Goal: Find specific page/section: Find specific page/section

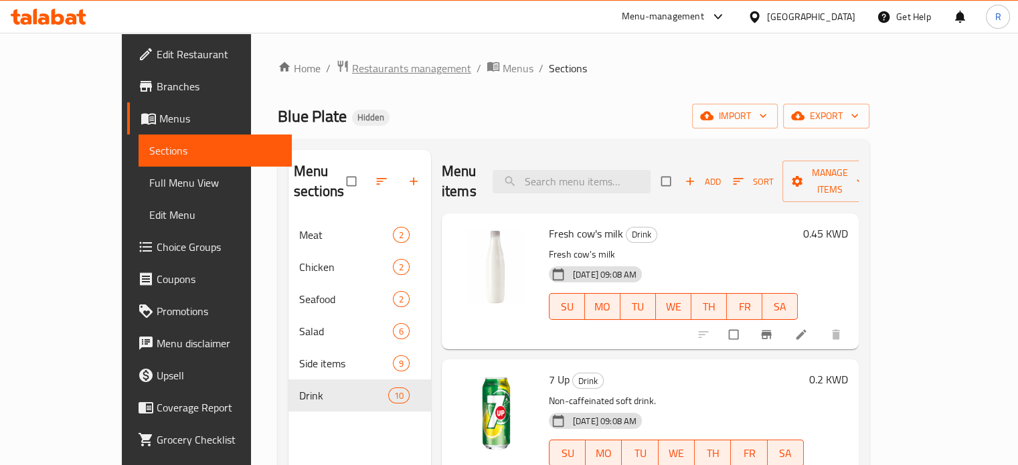
click at [352, 64] on span "Restaurants management" at bounding box center [411, 68] width 119 height 16
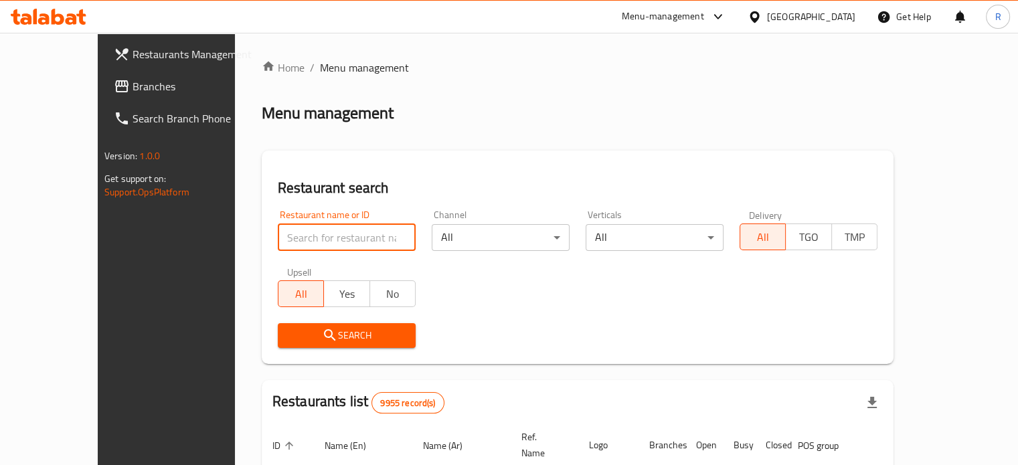
click at [282, 238] on input "search" at bounding box center [347, 237] width 138 height 27
type input "Boba Dots"
click at [327, 342] on span "Search" at bounding box center [346, 335] width 116 height 17
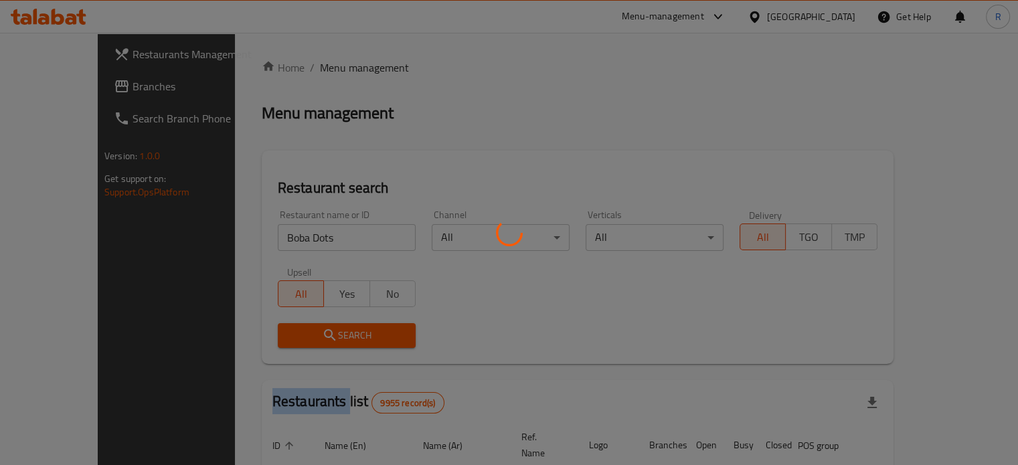
click at [327, 342] on div at bounding box center [509, 232] width 1018 height 465
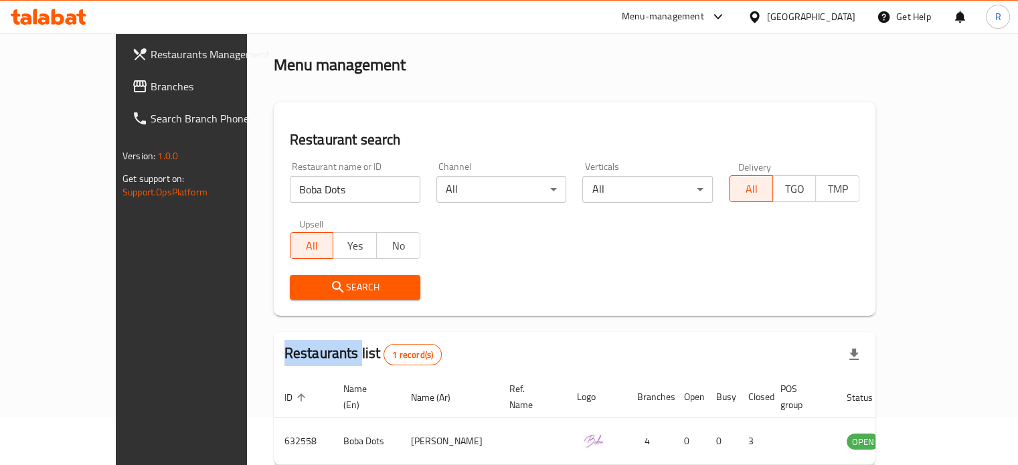
scroll to position [104, 0]
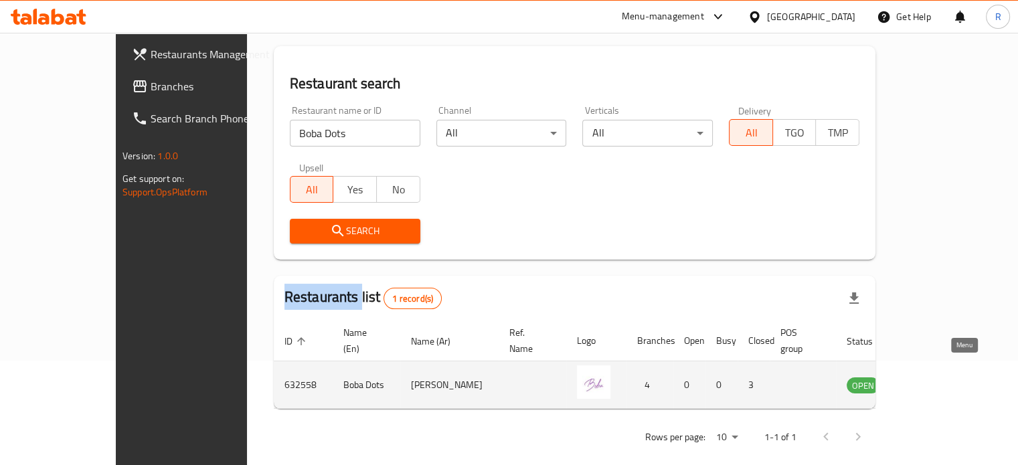
click at [932, 380] on icon "enhanced table" at bounding box center [925, 385] width 15 height 11
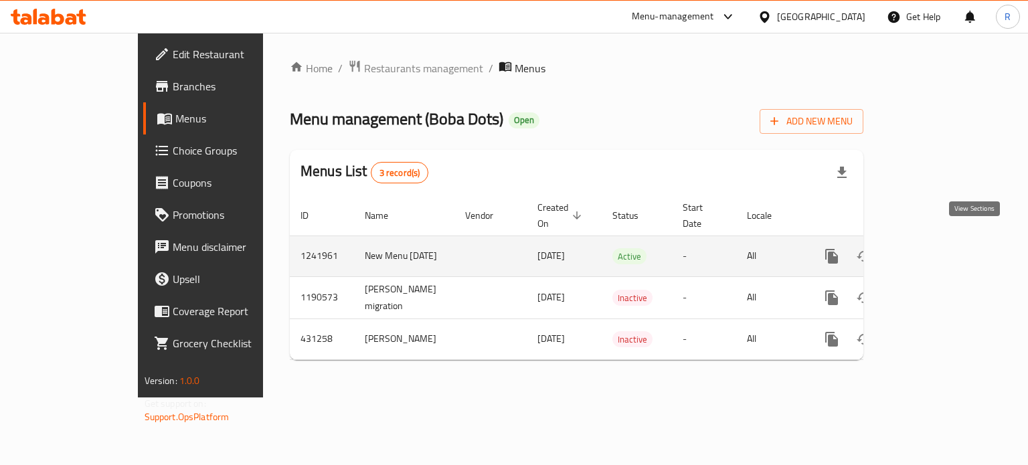
click at [936, 248] on icon "enhanced table" at bounding box center [928, 256] width 16 height 16
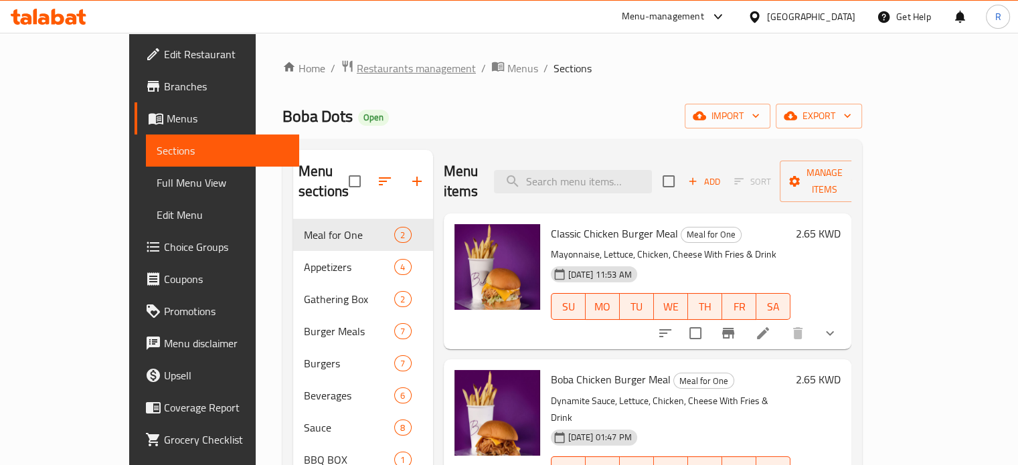
click at [357, 65] on span "Restaurants management" at bounding box center [416, 68] width 119 height 16
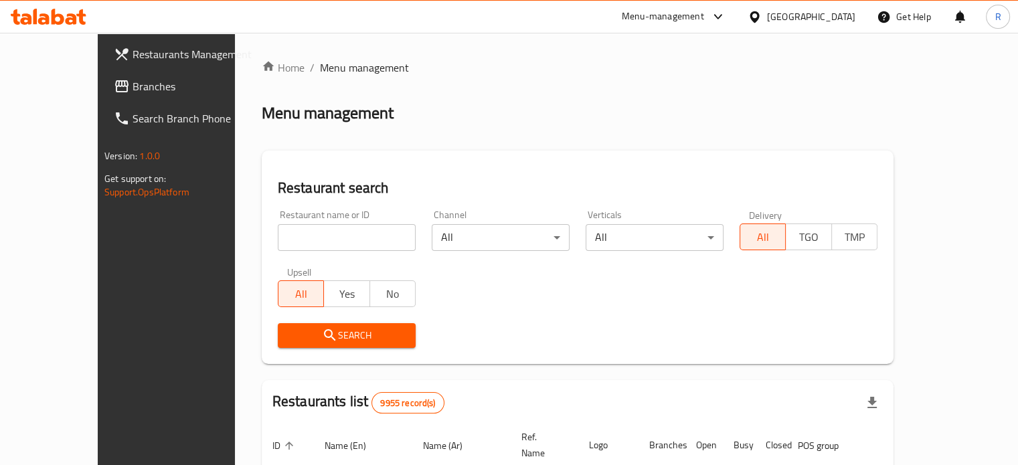
click at [278, 236] on input "search" at bounding box center [347, 237] width 138 height 27
type input "Boba Dots"
click at [315, 342] on span "Search" at bounding box center [346, 335] width 116 height 17
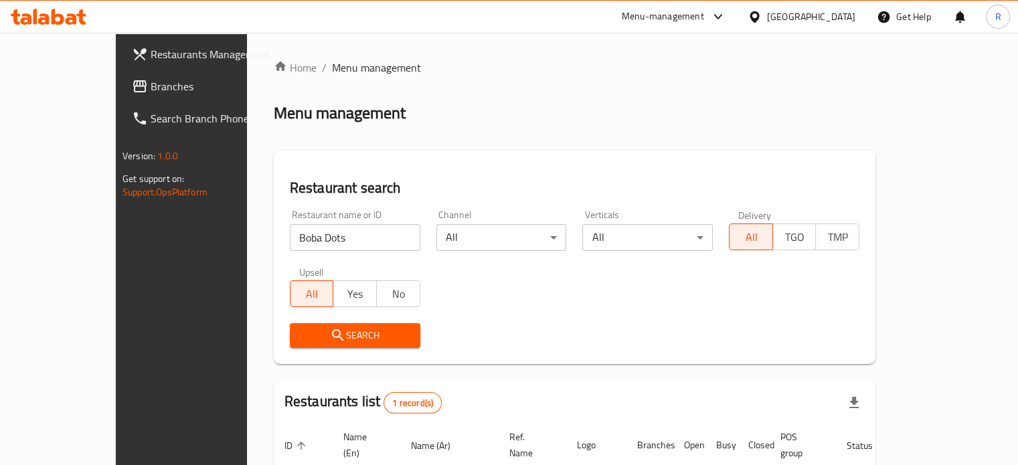
click at [305, 231] on input "Boba Dots" at bounding box center [355, 237] width 131 height 27
click at [295, 345] on button "Search" at bounding box center [355, 335] width 131 height 25
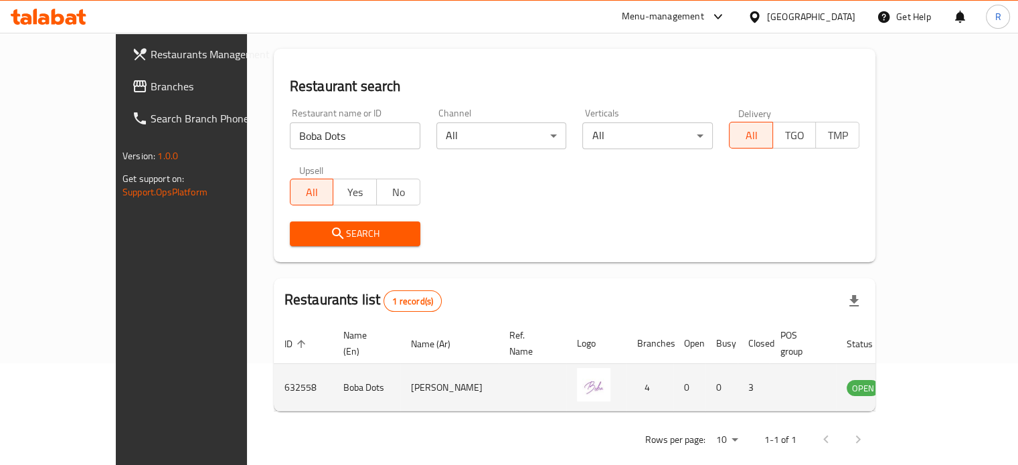
scroll to position [104, 0]
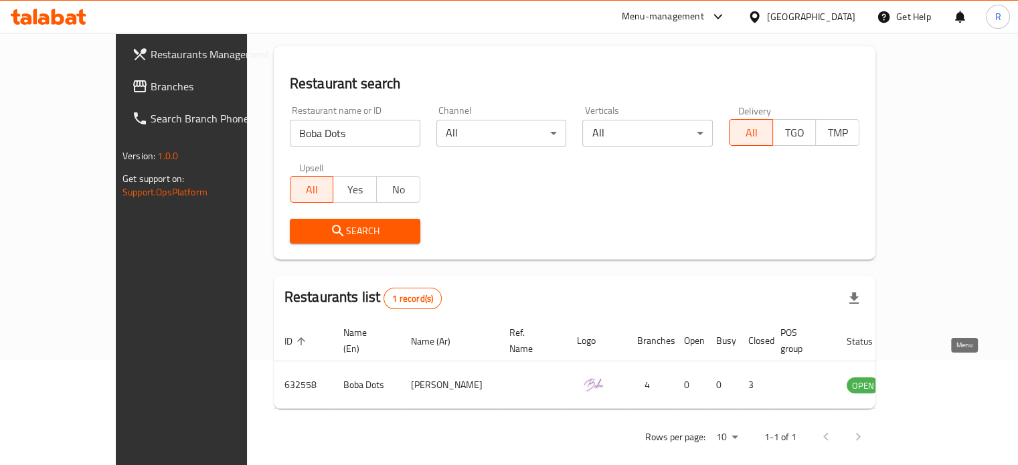
click at [933, 377] on icon "enhanced table" at bounding box center [925, 385] width 16 height 16
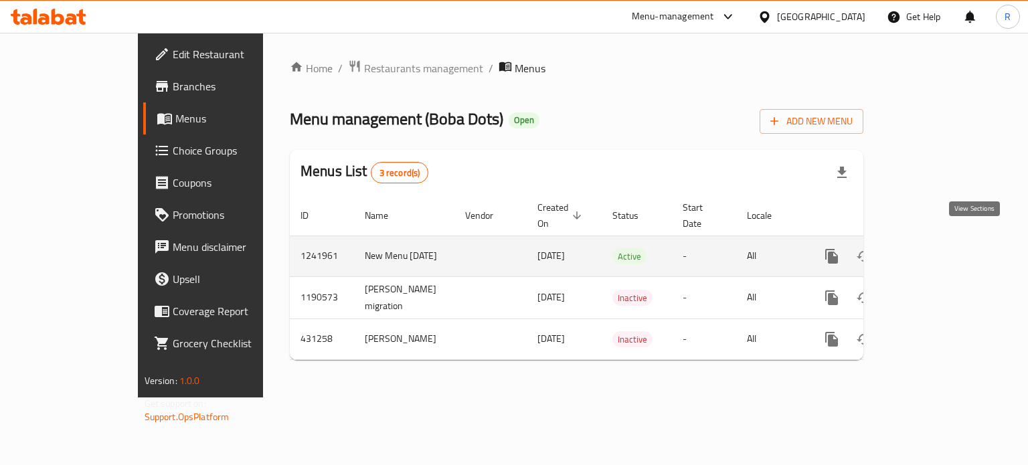
click at [934, 250] on icon "enhanced table" at bounding box center [928, 256] width 12 height 12
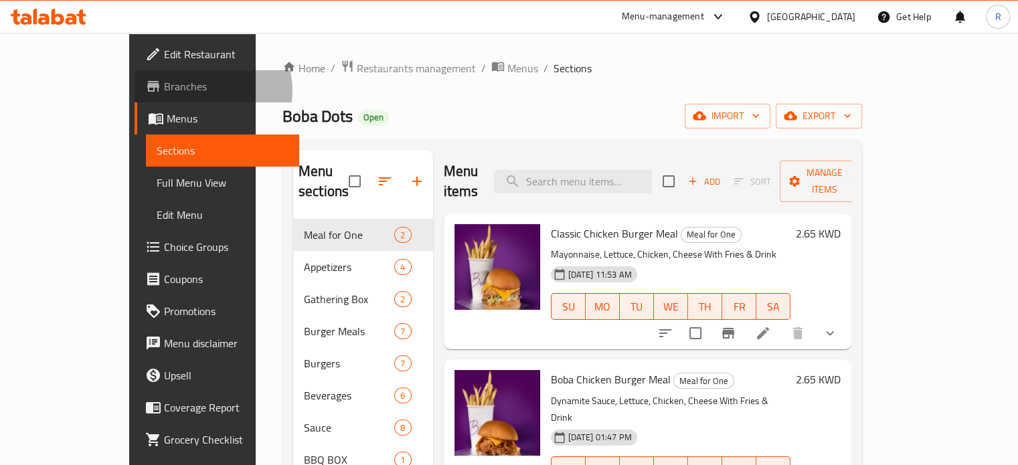
click at [164, 90] on span "Branches" at bounding box center [226, 86] width 124 height 16
